Goal: Task Accomplishment & Management: Complete application form

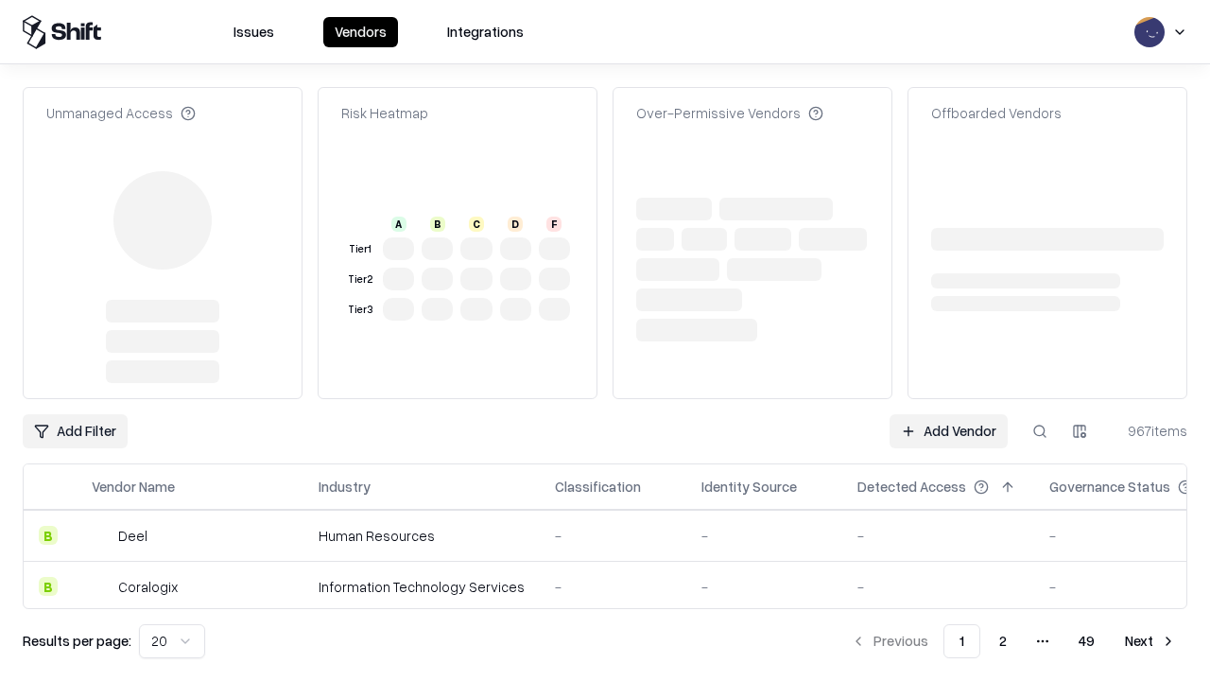
click at [948, 414] on link "Add Vendor" at bounding box center [949, 431] width 118 height 34
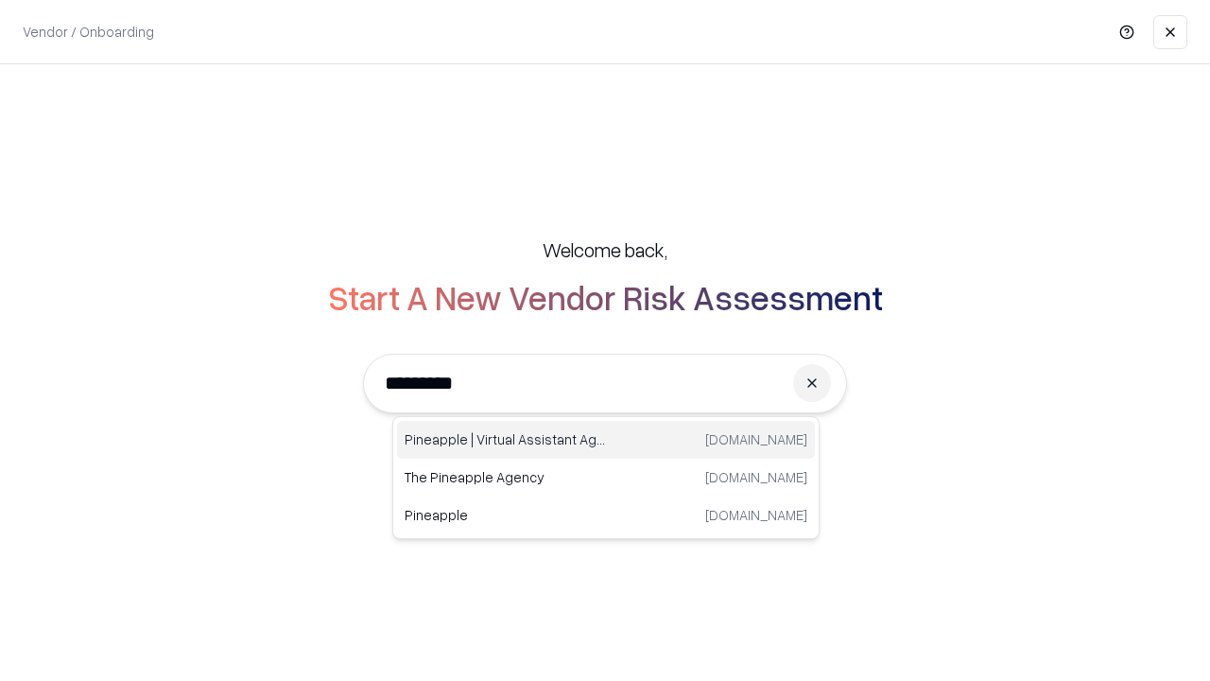
click at [606, 440] on div "Pineapple | Virtual Assistant Agency [DOMAIN_NAME]" at bounding box center [606, 440] width 418 height 38
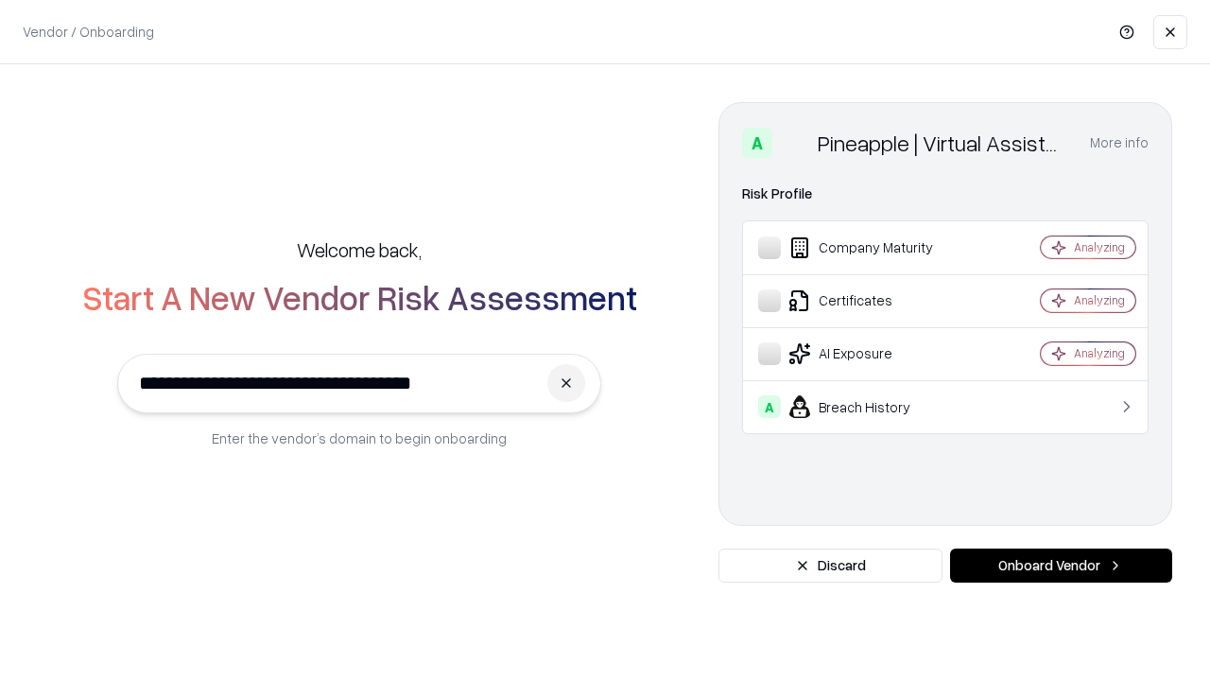
type input "**********"
click at [1061, 565] on button "Onboard Vendor" at bounding box center [1061, 565] width 222 height 34
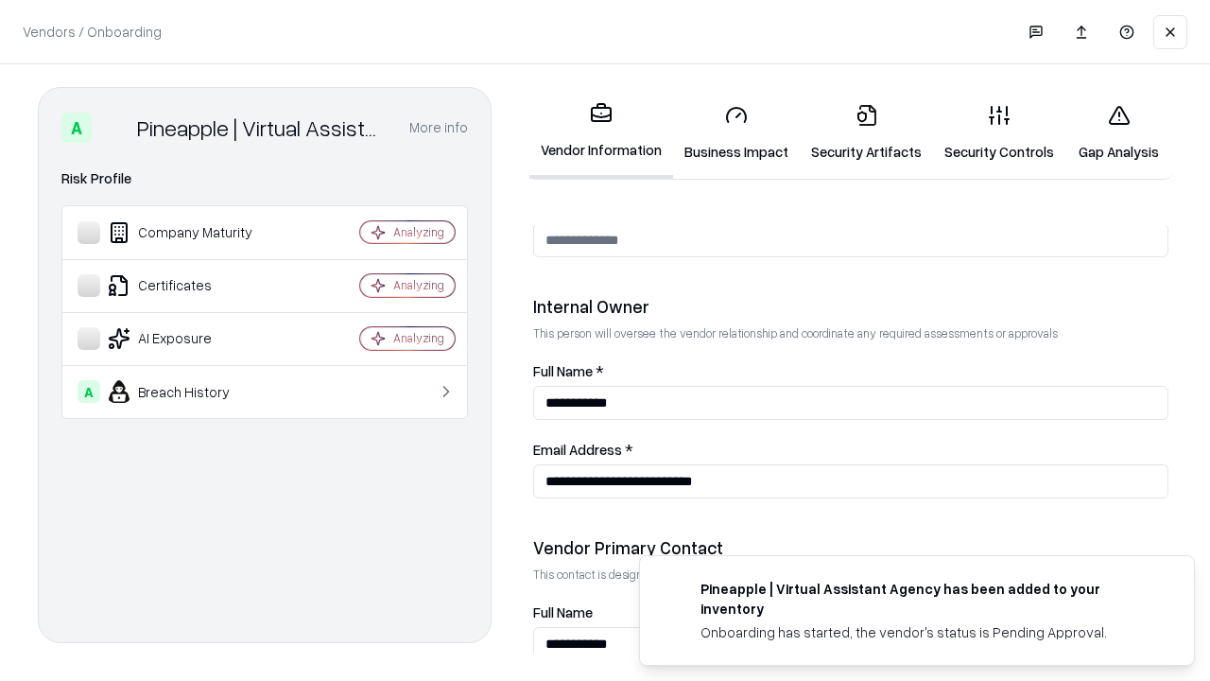
scroll to position [979, 0]
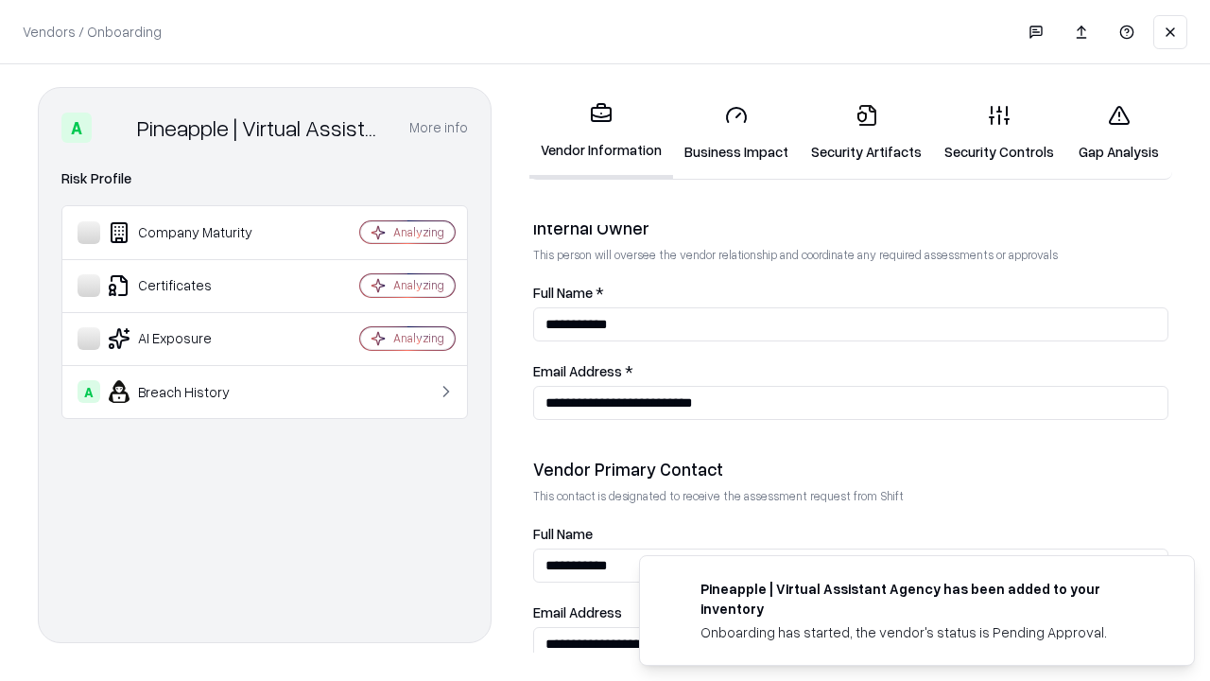
click at [736, 132] on link "Business Impact" at bounding box center [736, 133] width 127 height 88
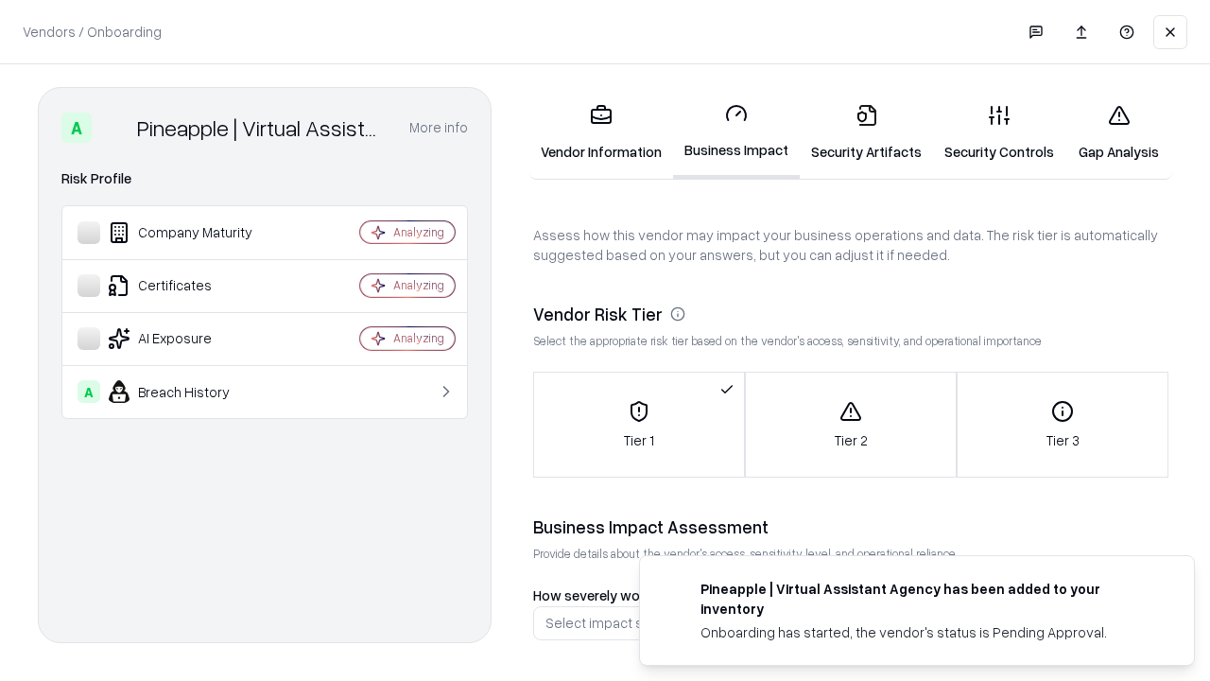
click at [866, 132] on link "Security Artifacts" at bounding box center [866, 133] width 133 height 88
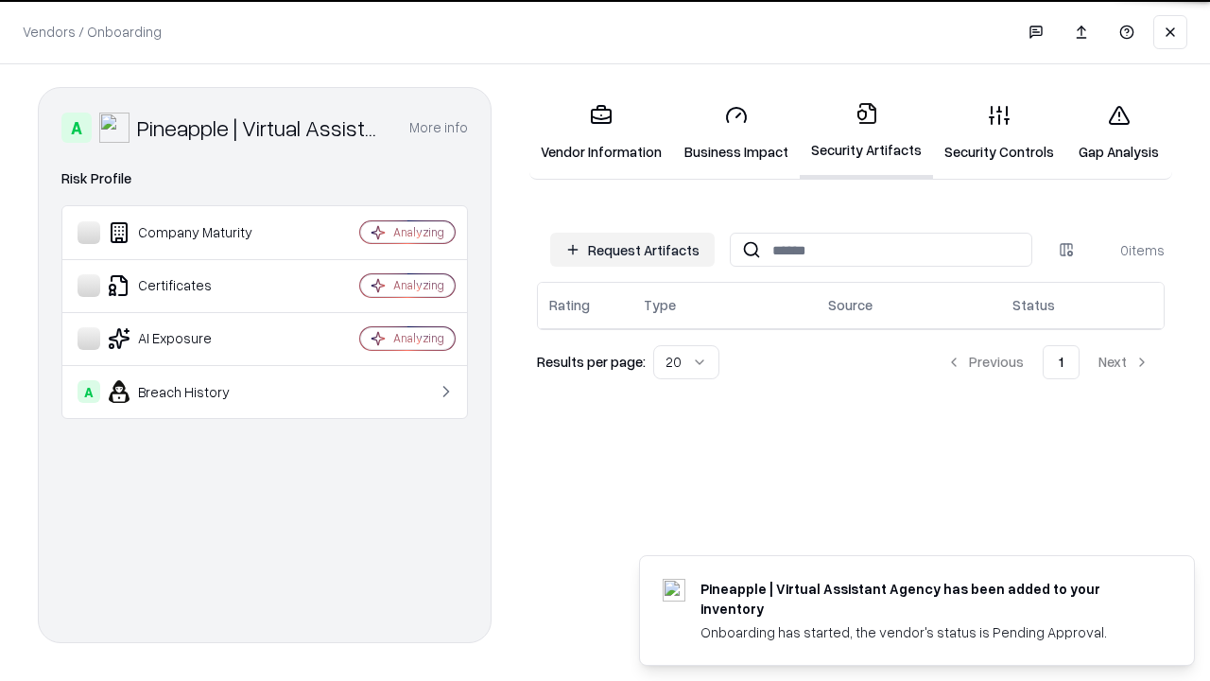
click at [632, 249] on button "Request Artifacts" at bounding box center [632, 250] width 165 height 34
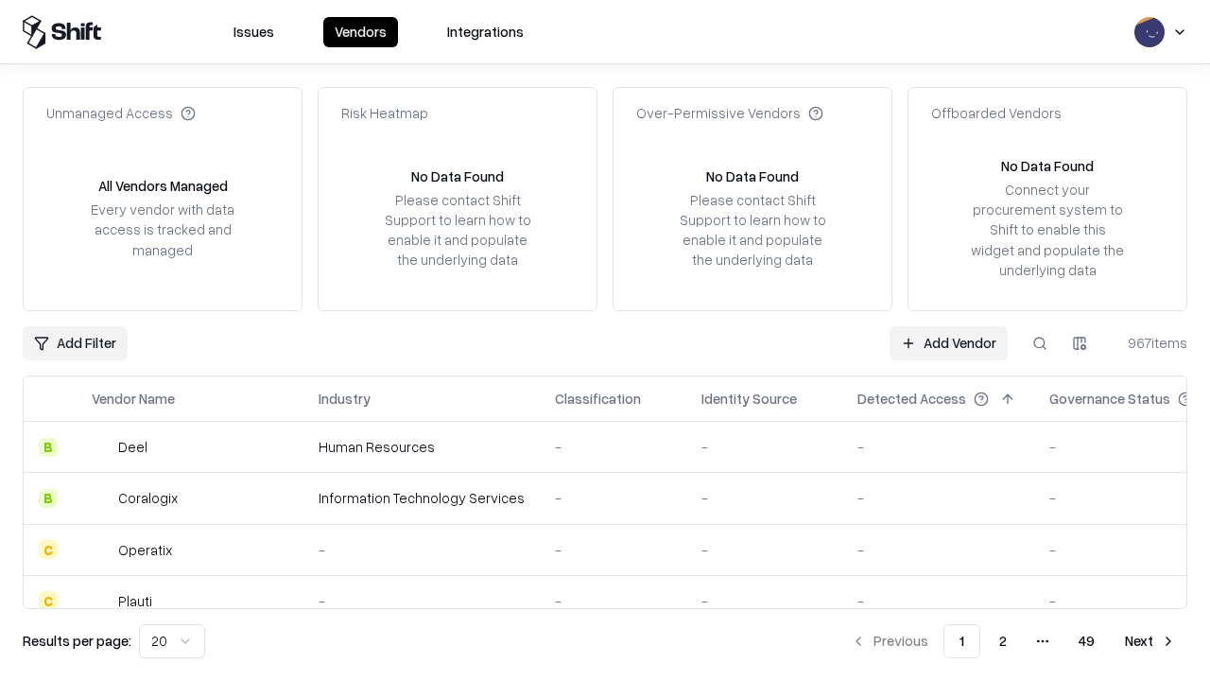
click at [948, 342] on link "Add Vendor" at bounding box center [949, 343] width 118 height 34
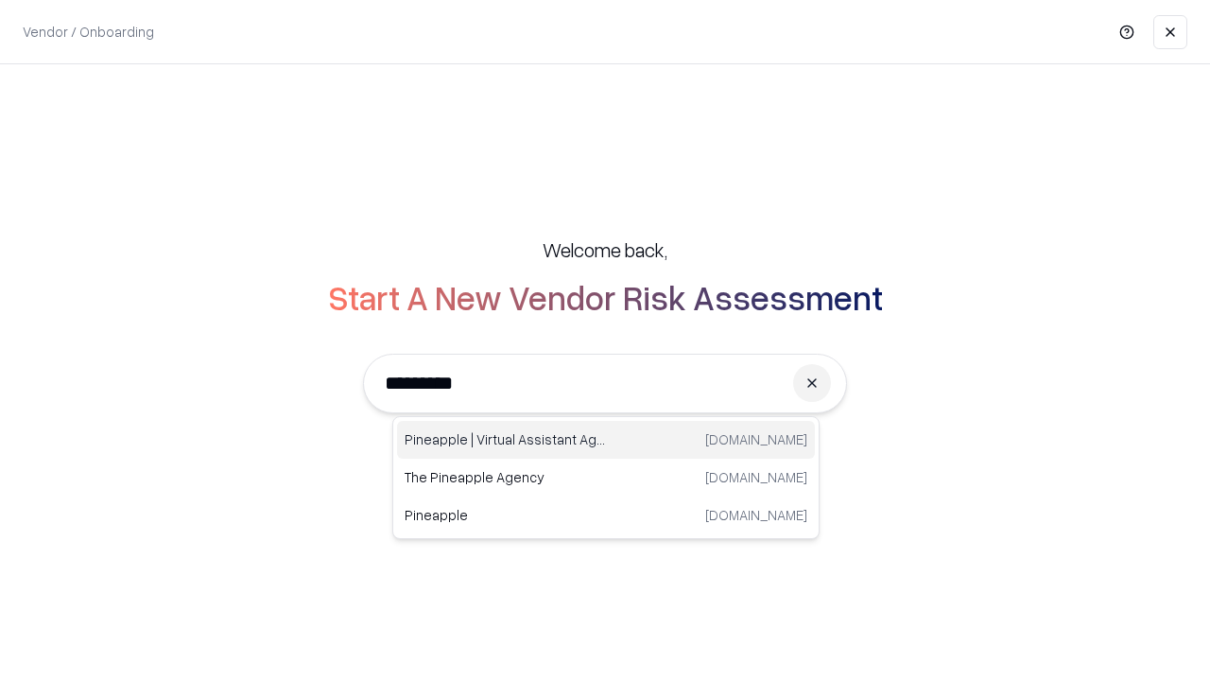
click at [606, 440] on div "Pineapple | Virtual Assistant Agency [DOMAIN_NAME]" at bounding box center [606, 440] width 418 height 38
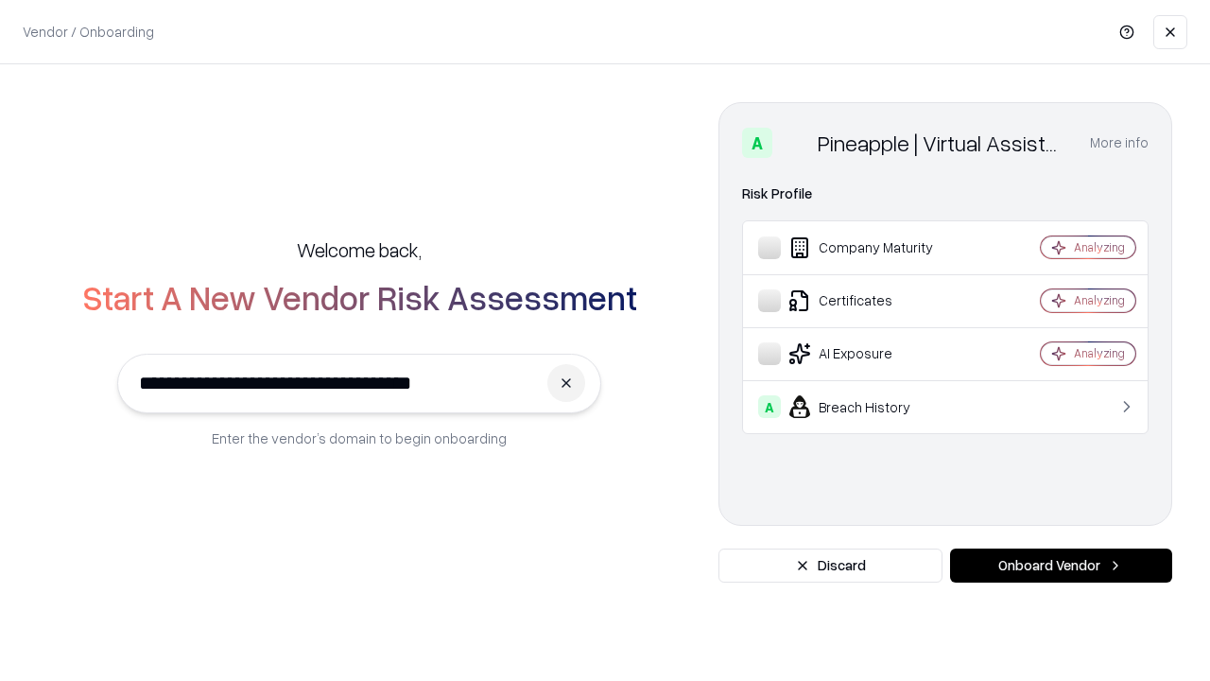
type input "**********"
click at [1061, 565] on button "Onboard Vendor" at bounding box center [1061, 565] width 222 height 34
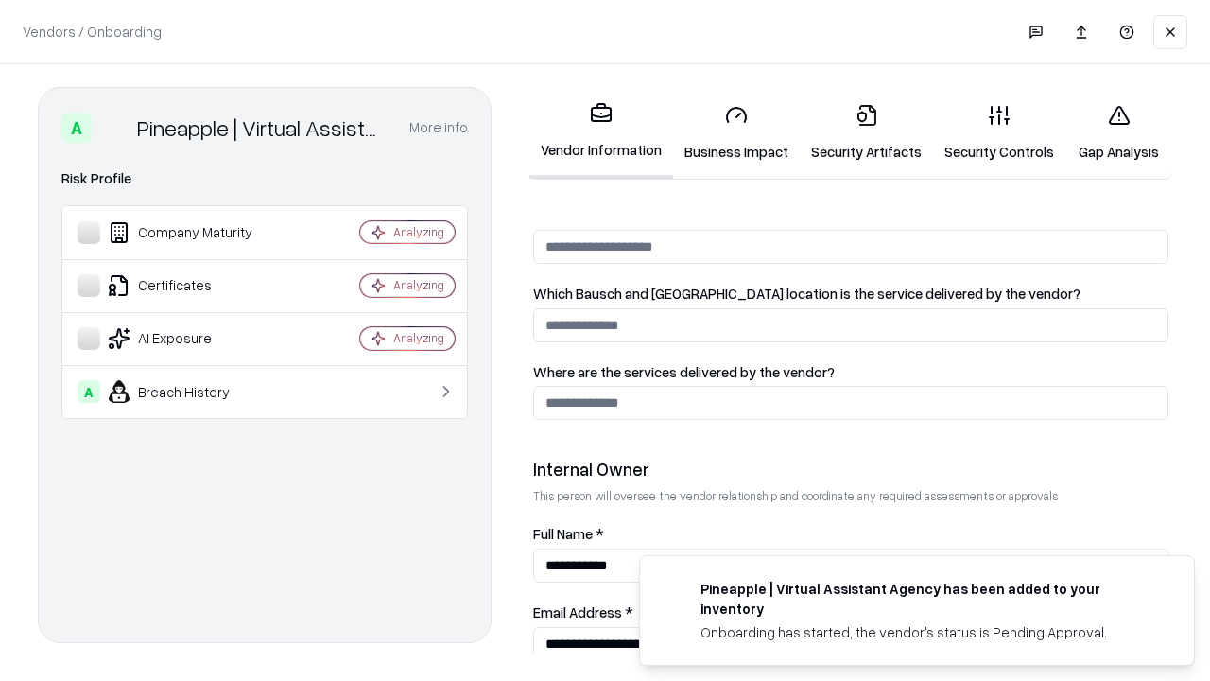
scroll to position [979, 0]
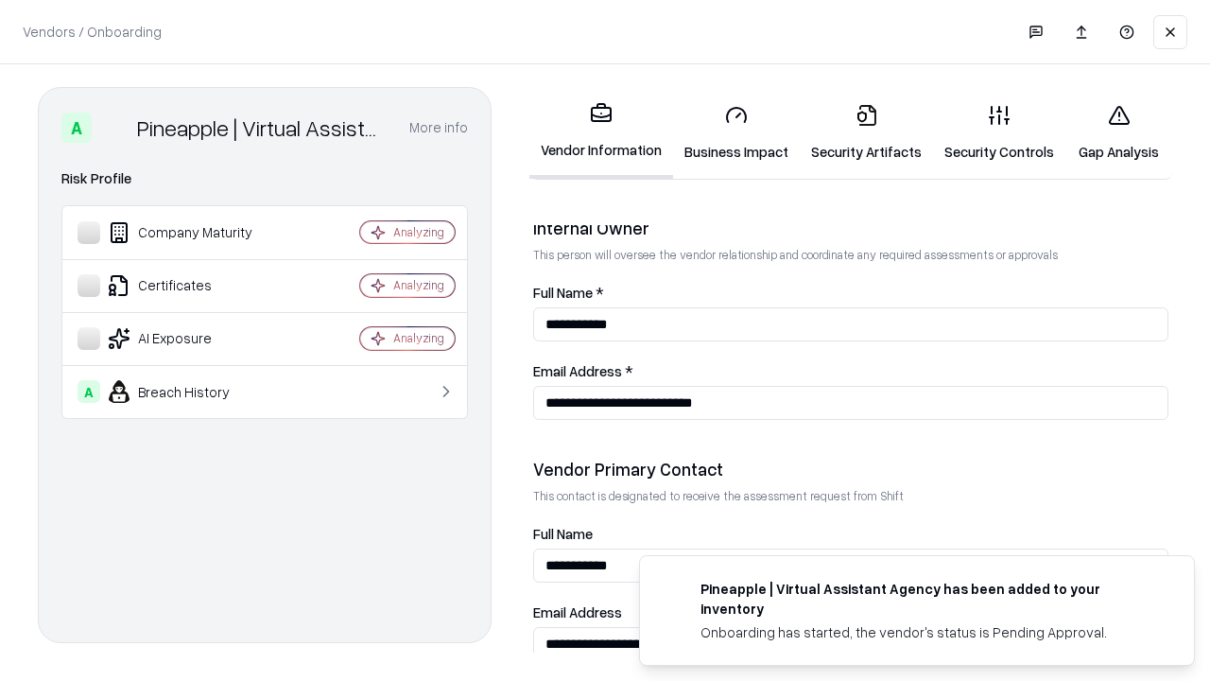
click at [1118, 132] on link "Gap Analysis" at bounding box center [1118, 133] width 107 height 88
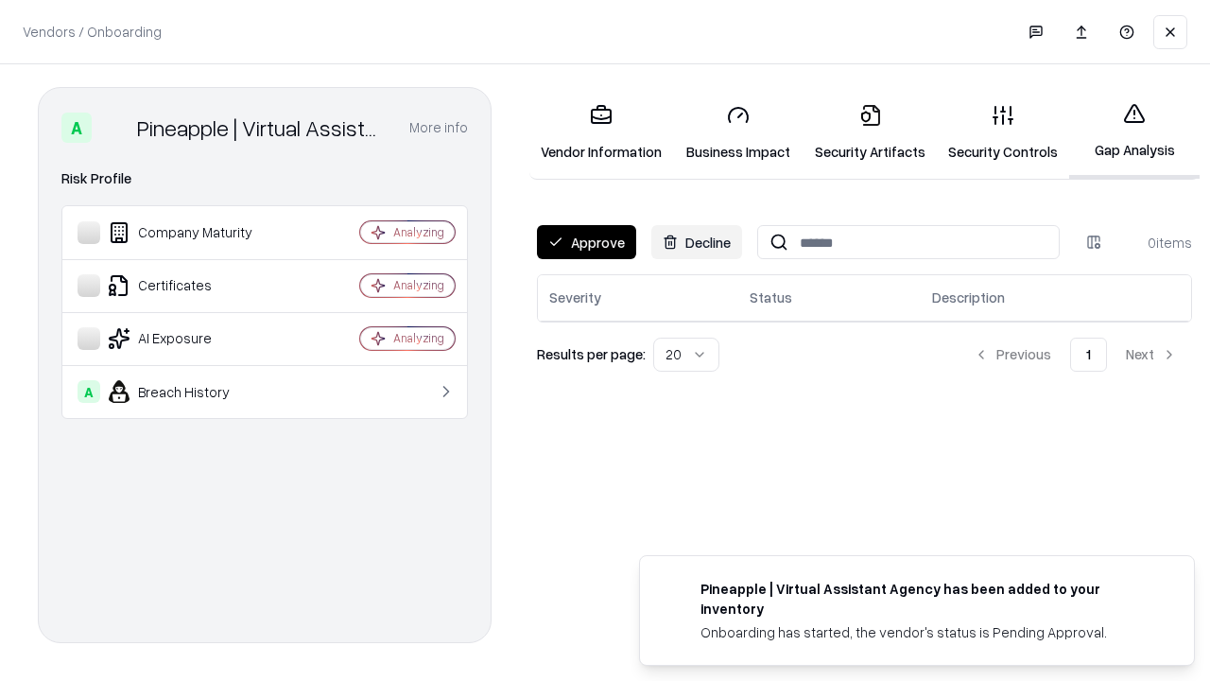
click at [586, 242] on button "Approve" at bounding box center [586, 242] width 99 height 34
